Goal: Information Seeking & Learning: Learn about a topic

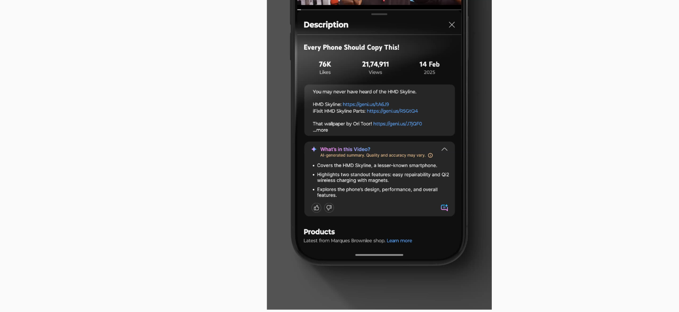
scroll to position [423, 0]
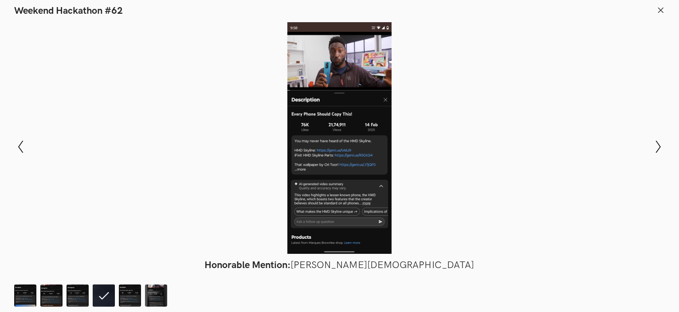
click at [353, 193] on div at bounding box center [339, 138] width 615 height 232
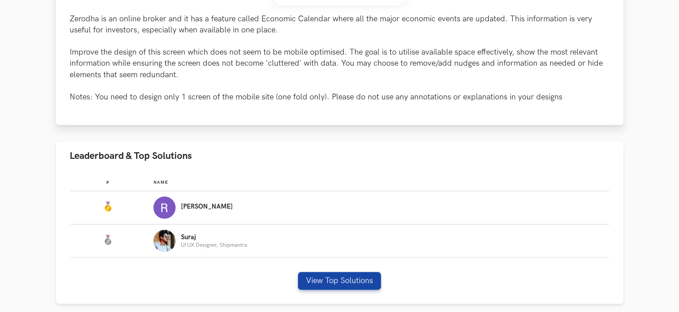
scroll to position [406, 0]
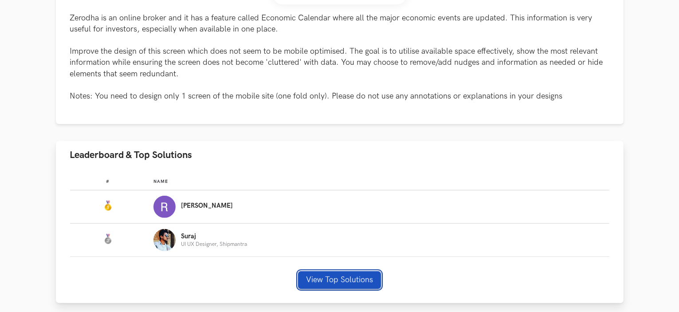
click at [301, 287] on button "View Top Solutions" at bounding box center [339, 280] width 83 height 18
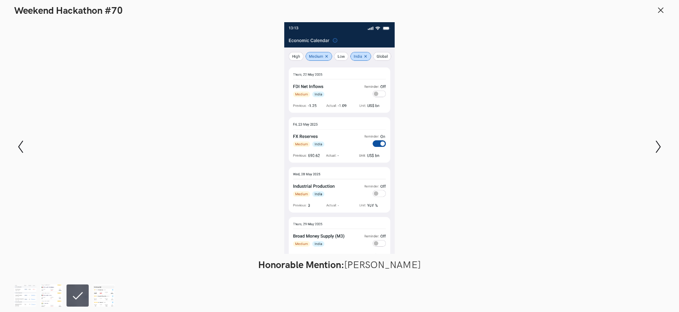
click at [660, 12] on icon at bounding box center [661, 10] width 8 height 8
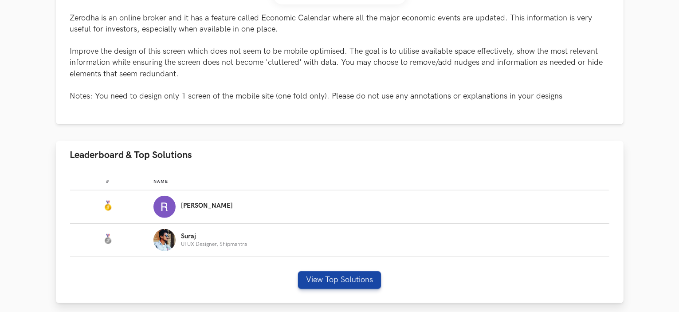
click at [369, 155] on button "Leaderboard & Top Solutions" at bounding box center [340, 155] width 568 height 28
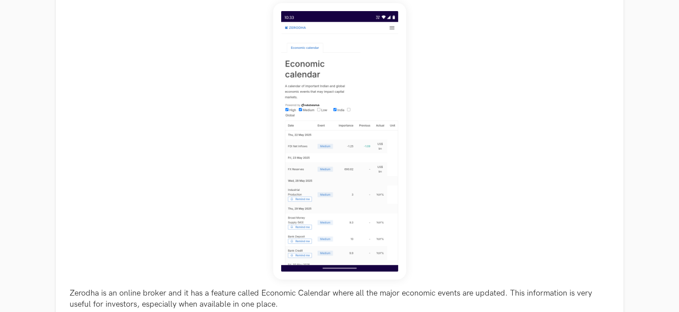
scroll to position [131, 0]
